Goal: Transaction & Acquisition: Purchase product/service

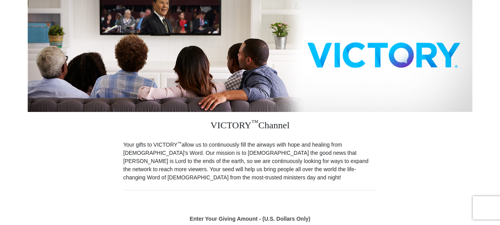
scroll to position [208, 0]
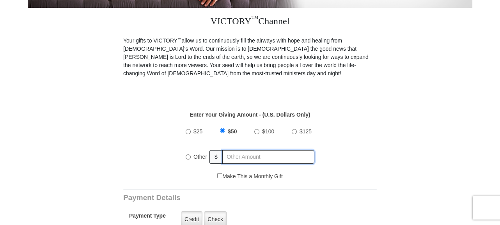
radio input "true"
click at [232, 150] on input "text" at bounding box center [268, 157] width 91 height 14
type input "10"
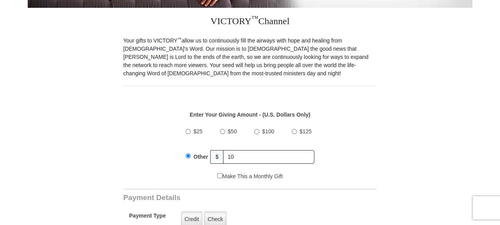
click at [228, 172] on div "Make This a Monthly Gift" at bounding box center [250, 180] width 245 height 16
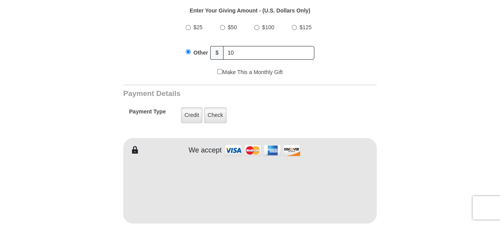
type input "Warren"
type input "Fitch"
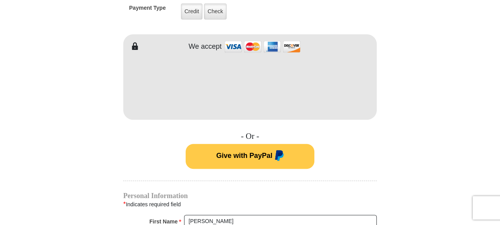
scroll to position [520, 0]
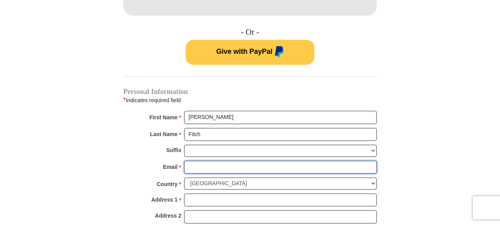
click at [218, 161] on input "Email *" at bounding box center [280, 167] width 193 height 13
type input "[EMAIL_ADDRESS][DOMAIN_NAME]"
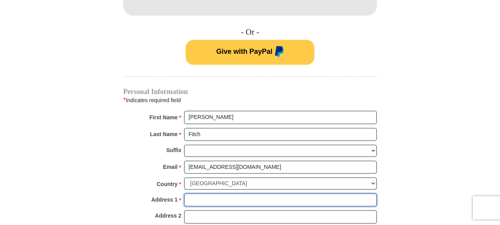
type input "[STREET_ADDRESS][PERSON_NAME]"
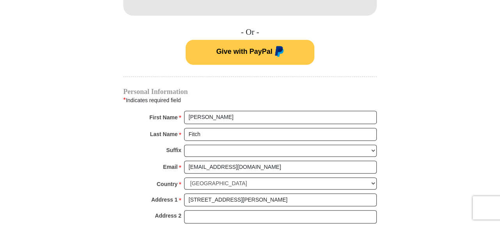
type input "Piscataway"
select select "NJ"
type input "08854"
type input "9082087079"
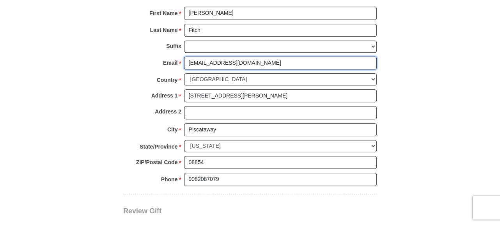
scroll to position [728, 0]
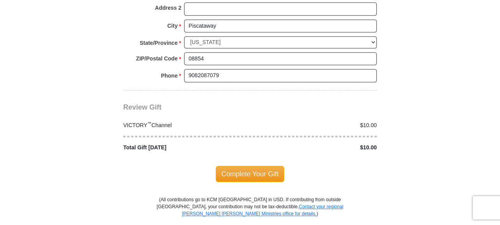
click at [243, 166] on span "Complete Your Gift" at bounding box center [250, 174] width 69 height 16
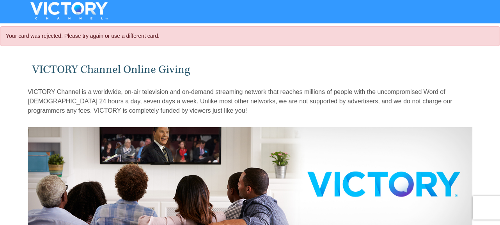
select select "NJ"
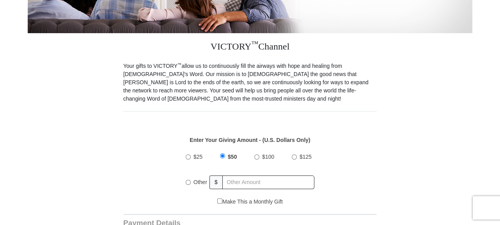
scroll to position [312, 0]
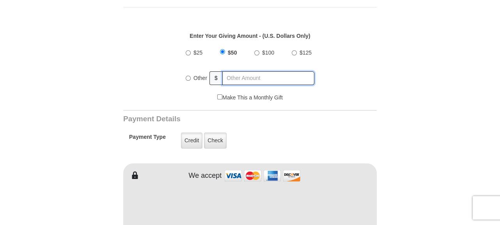
radio input "true"
click at [230, 71] on input "text" at bounding box center [268, 78] width 91 height 14
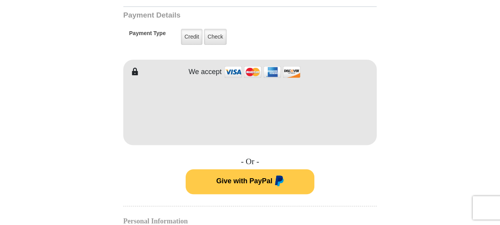
type input "100"
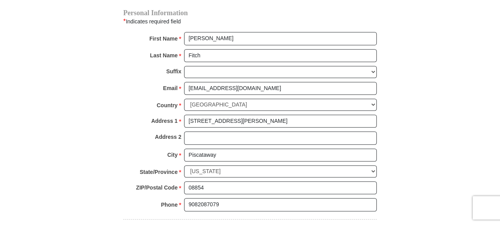
scroll to position [728, 0]
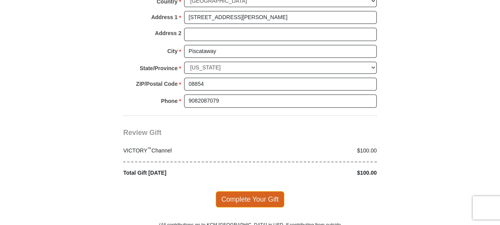
click at [244, 191] on span "Complete Your Gift" at bounding box center [250, 199] width 69 height 16
